Goal: Find specific page/section: Find specific page/section

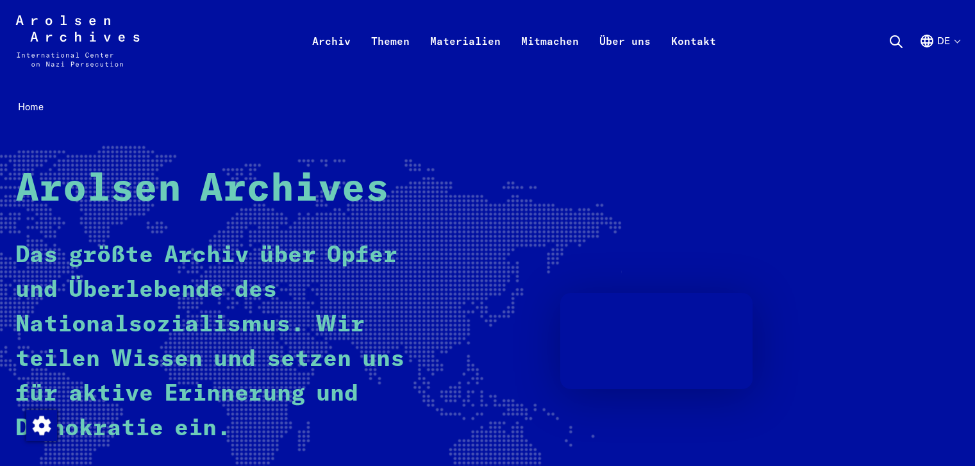
click at [946, 43] on button "de" at bounding box center [939, 56] width 40 height 46
click at [953, 41] on button "de" at bounding box center [939, 56] width 40 height 46
click at [959, 41] on button "de" at bounding box center [939, 56] width 40 height 46
click at [947, 43] on button "de" at bounding box center [939, 56] width 40 height 46
click at [949, 40] on button "de" at bounding box center [939, 56] width 40 height 46
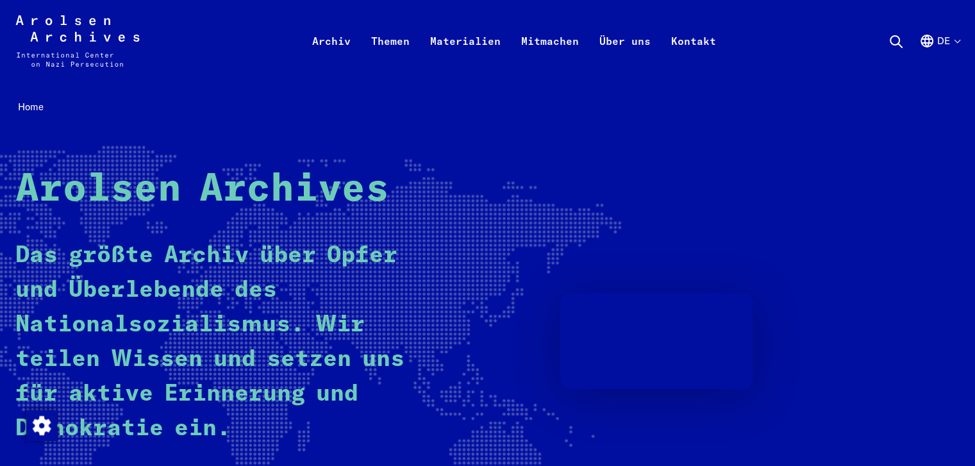
click at [945, 43] on button "de" at bounding box center [939, 56] width 40 height 46
click at [950, 40] on button "de" at bounding box center [939, 56] width 40 height 46
click at [893, 36] on use at bounding box center [896, 42] width 12 height 12
click at [896, 42] on icon at bounding box center [895, 41] width 15 height 15
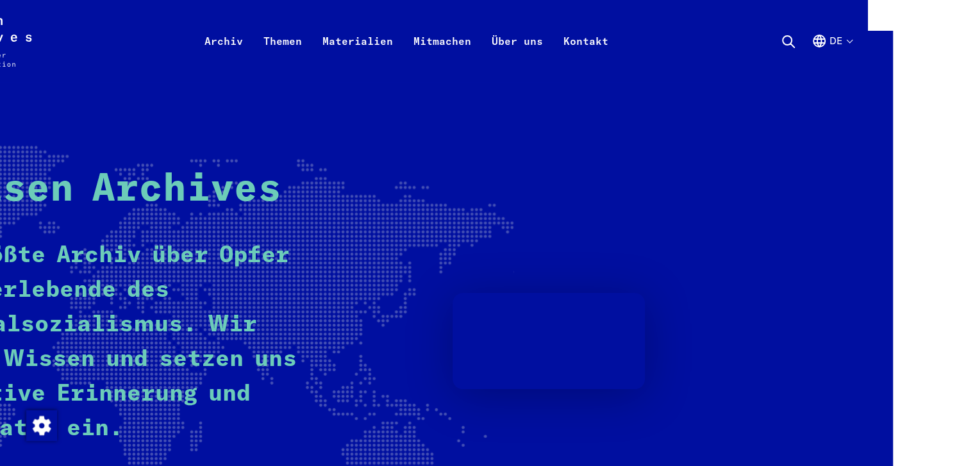
scroll to position [0, 123]
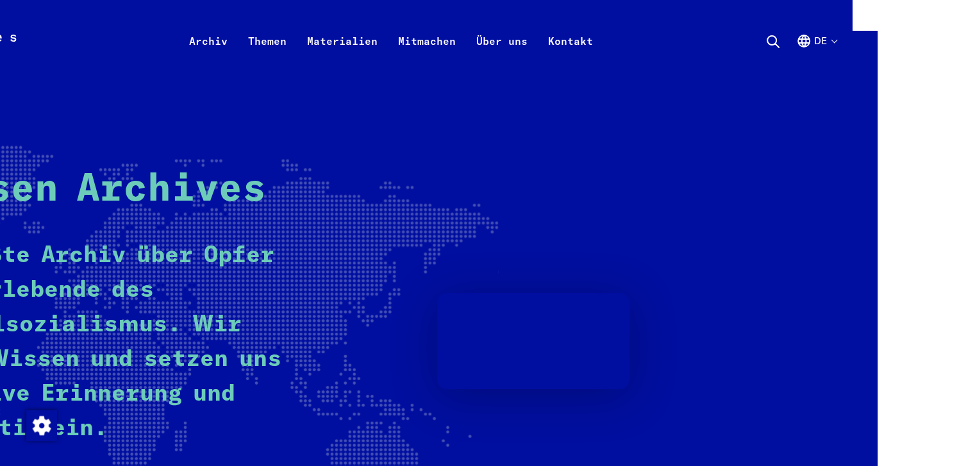
click at [776, 46] on use at bounding box center [773, 42] width 12 height 12
click at [772, 39] on icon at bounding box center [772, 41] width 15 height 15
click at [833, 42] on button "de" at bounding box center [816, 56] width 40 height 46
click at [767, 43] on use at bounding box center [773, 42] width 12 height 12
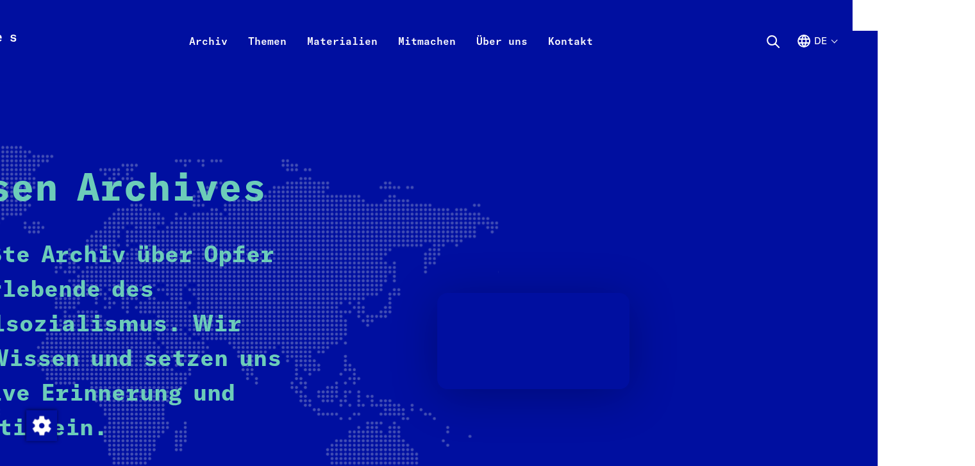
click at [767, 43] on use at bounding box center [773, 42] width 12 height 12
click at [767, 44] on use at bounding box center [773, 42] width 12 height 12
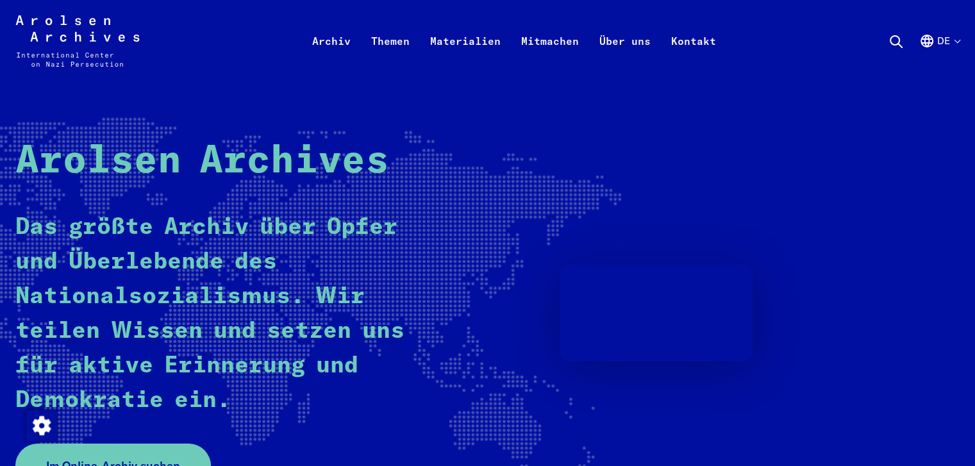
scroll to position [29, 0]
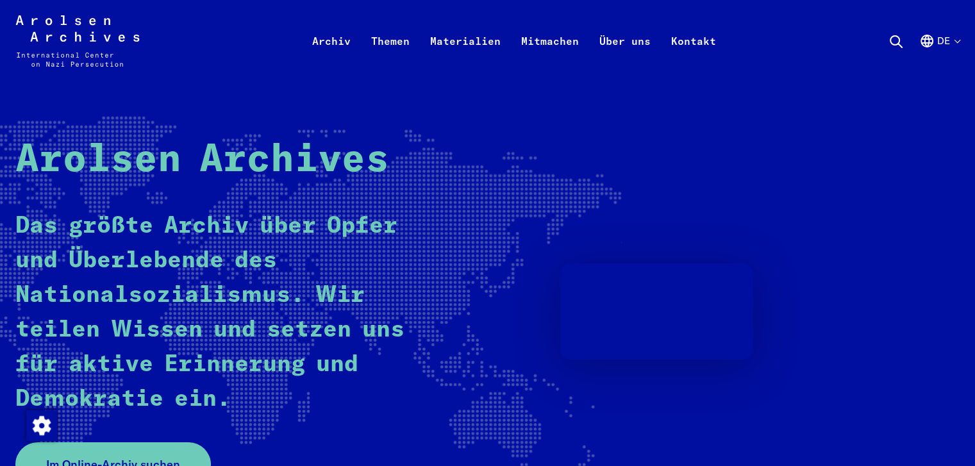
click at [890, 40] on icon at bounding box center [895, 41] width 15 height 15
click at [897, 38] on icon at bounding box center [895, 41] width 15 height 15
click at [899, 46] on use at bounding box center [896, 42] width 12 height 12
click at [893, 38] on icon at bounding box center [895, 41] width 15 height 15
click at [934, 37] on button "de" at bounding box center [939, 56] width 40 height 46
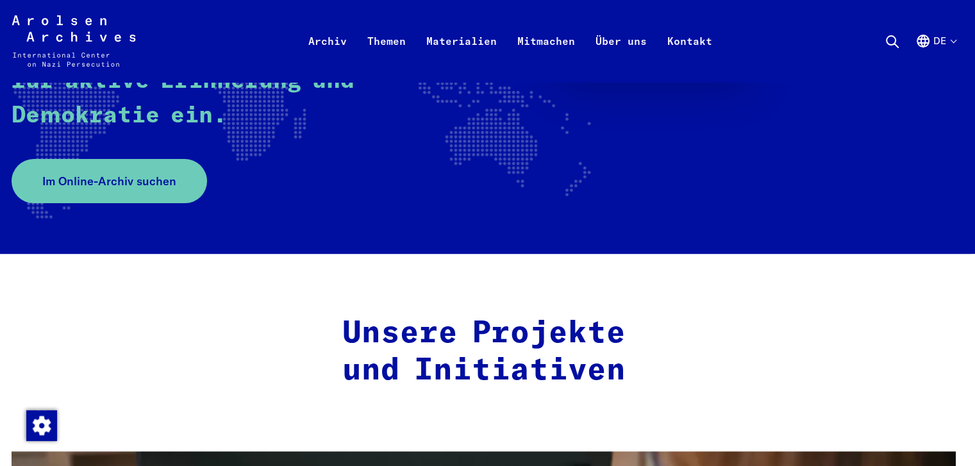
scroll to position [0, 136]
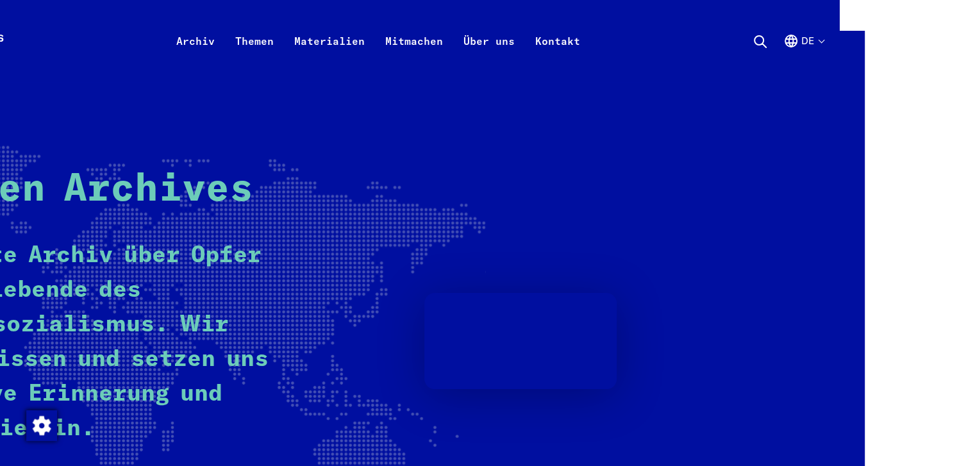
click at [44, 429] on img "button" at bounding box center [41, 425] width 31 height 31
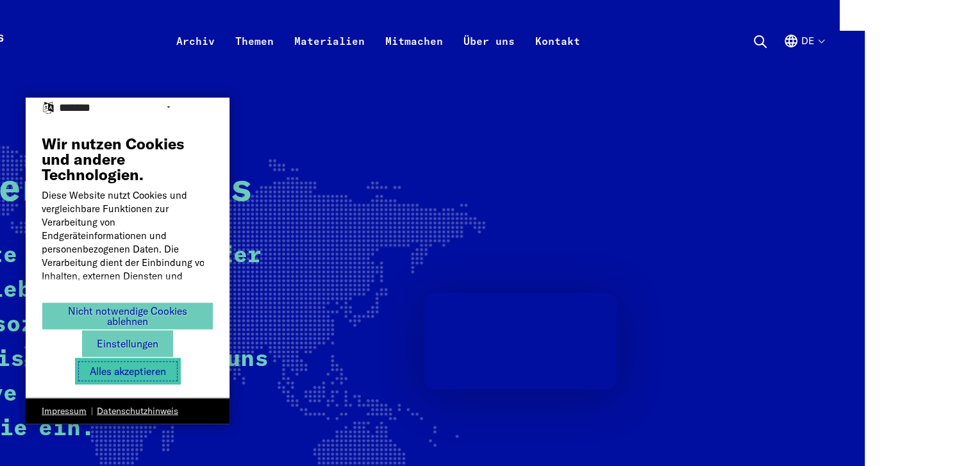
click at [165, 367] on button "Alles akzeptieren" at bounding box center [128, 371] width 106 height 26
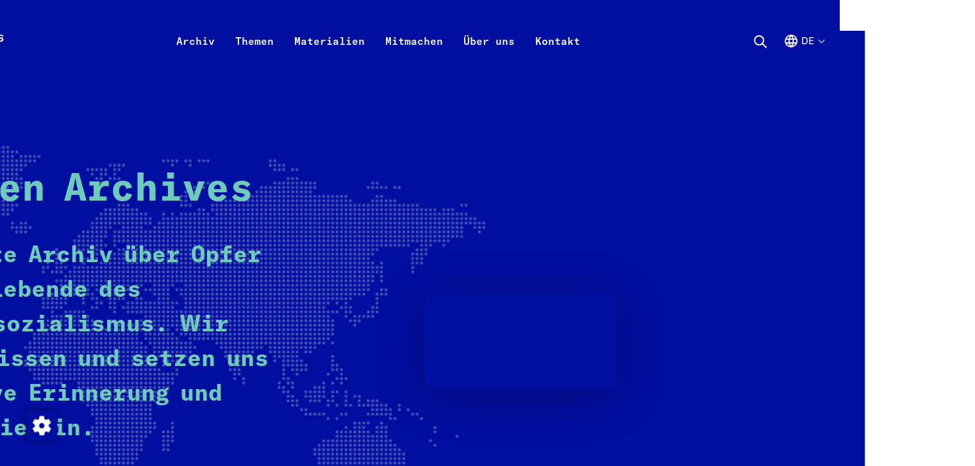
click at [817, 40] on button "de" at bounding box center [803, 56] width 40 height 46
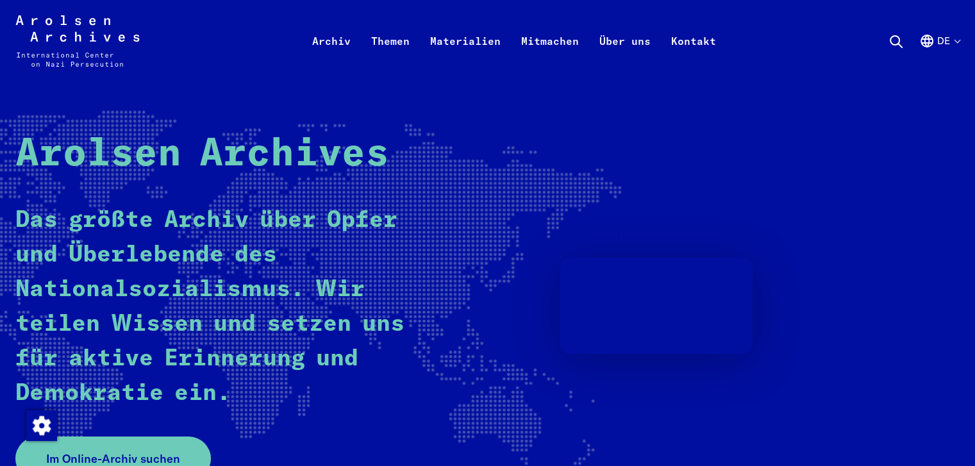
scroll to position [33, 0]
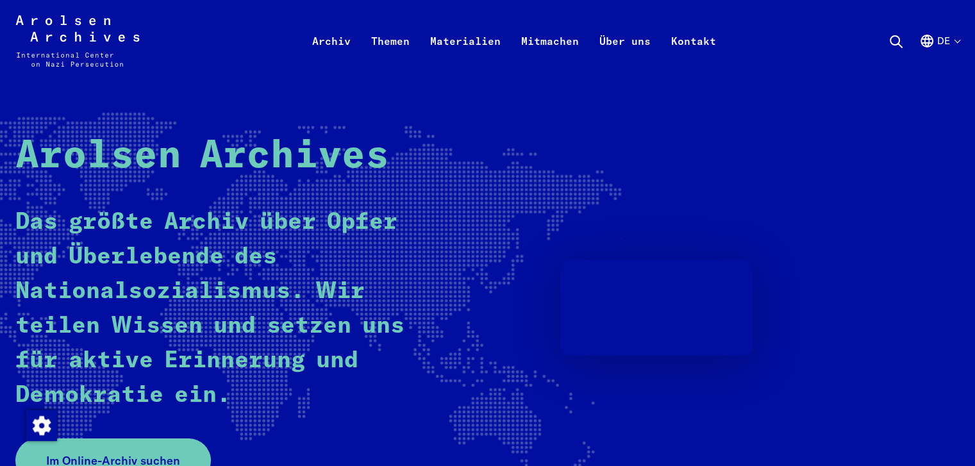
click at [893, 40] on icon at bounding box center [895, 41] width 15 height 15
click at [932, 40] on use "Deutsch, Sprachauswahl" at bounding box center [927, 41] width 12 height 12
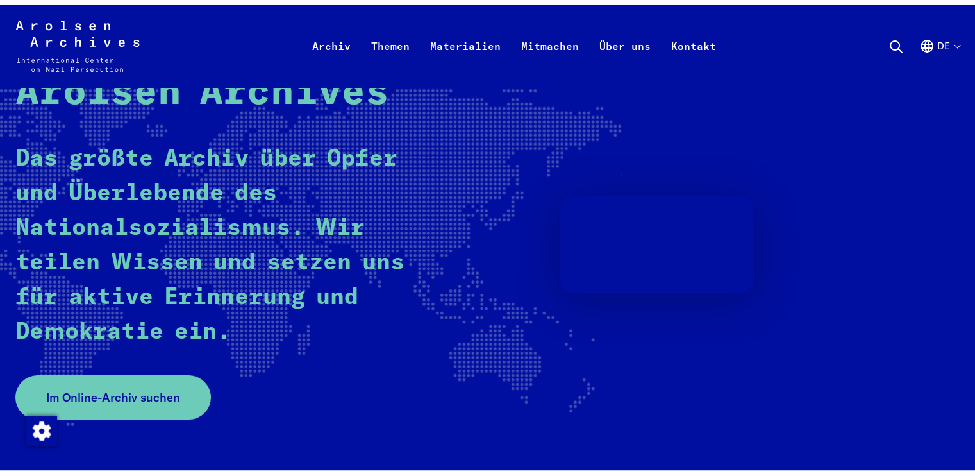
scroll to position [149, 0]
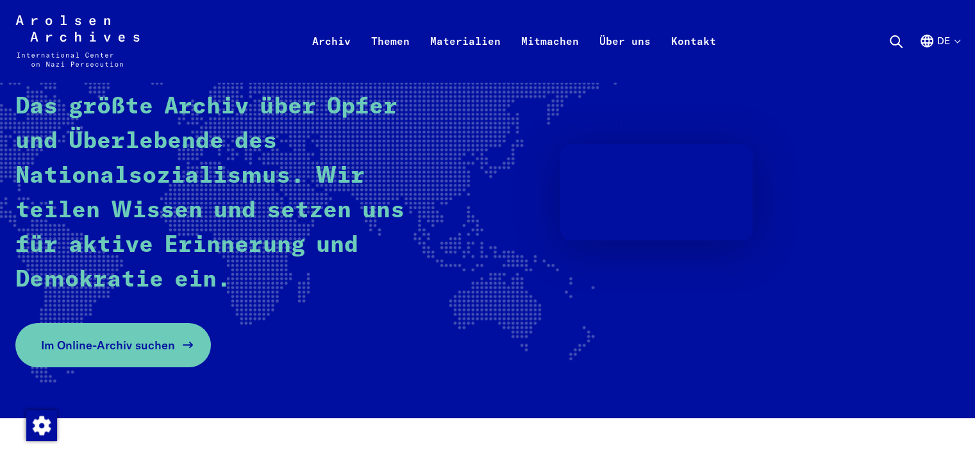
click at [98, 341] on span "Im Online-Archiv suchen" at bounding box center [108, 344] width 134 height 17
